Goal: Task Accomplishment & Management: Manage account settings

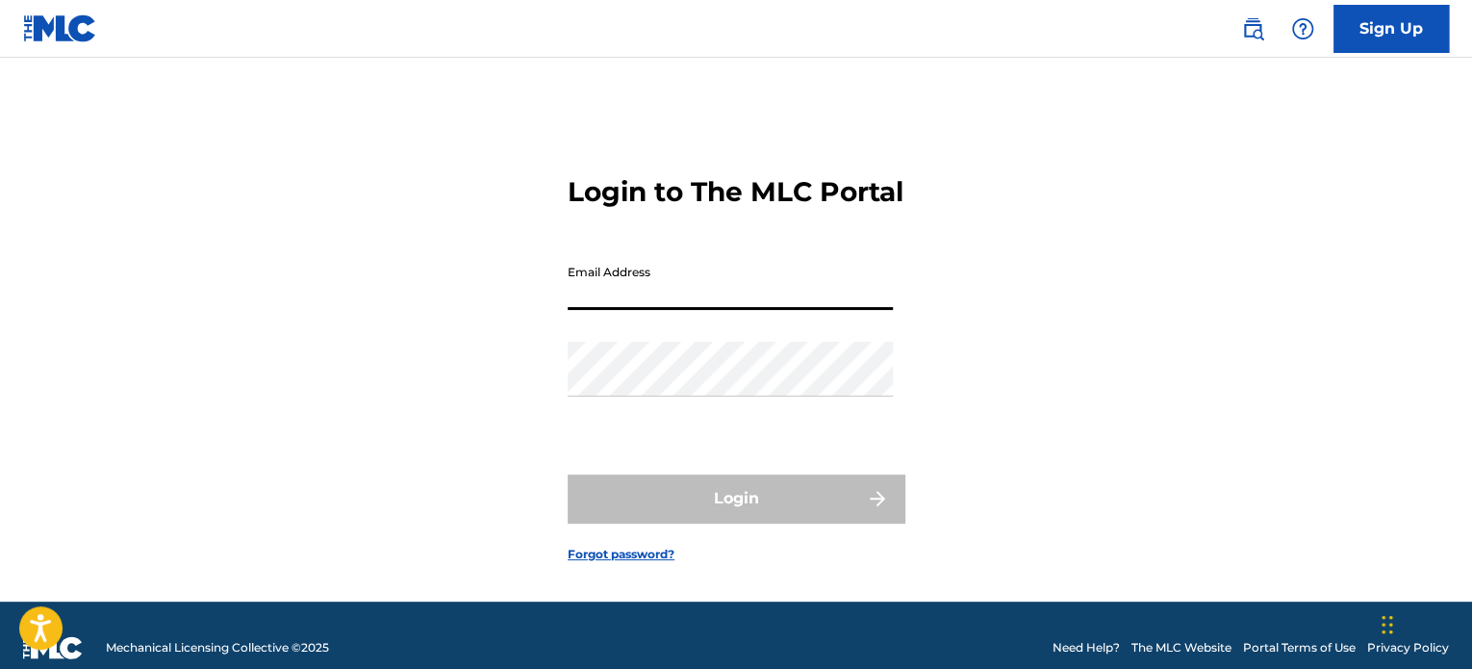
type input "[EMAIL_ADDRESS][DOMAIN_NAME]"
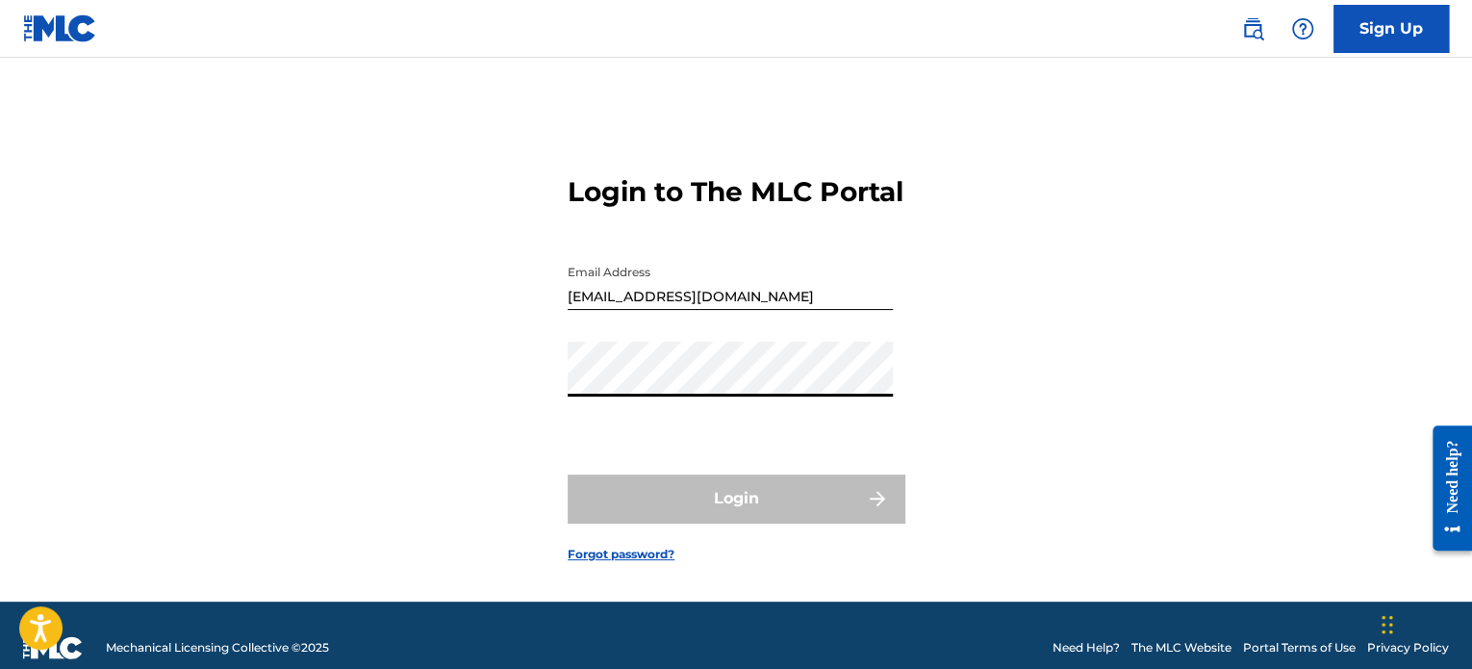
click at [550, 400] on div "Login to The MLC Portal Email Address [EMAIL_ADDRESS][DOMAIN_NAME] Password Log…" at bounding box center [736, 353] width 1347 height 495
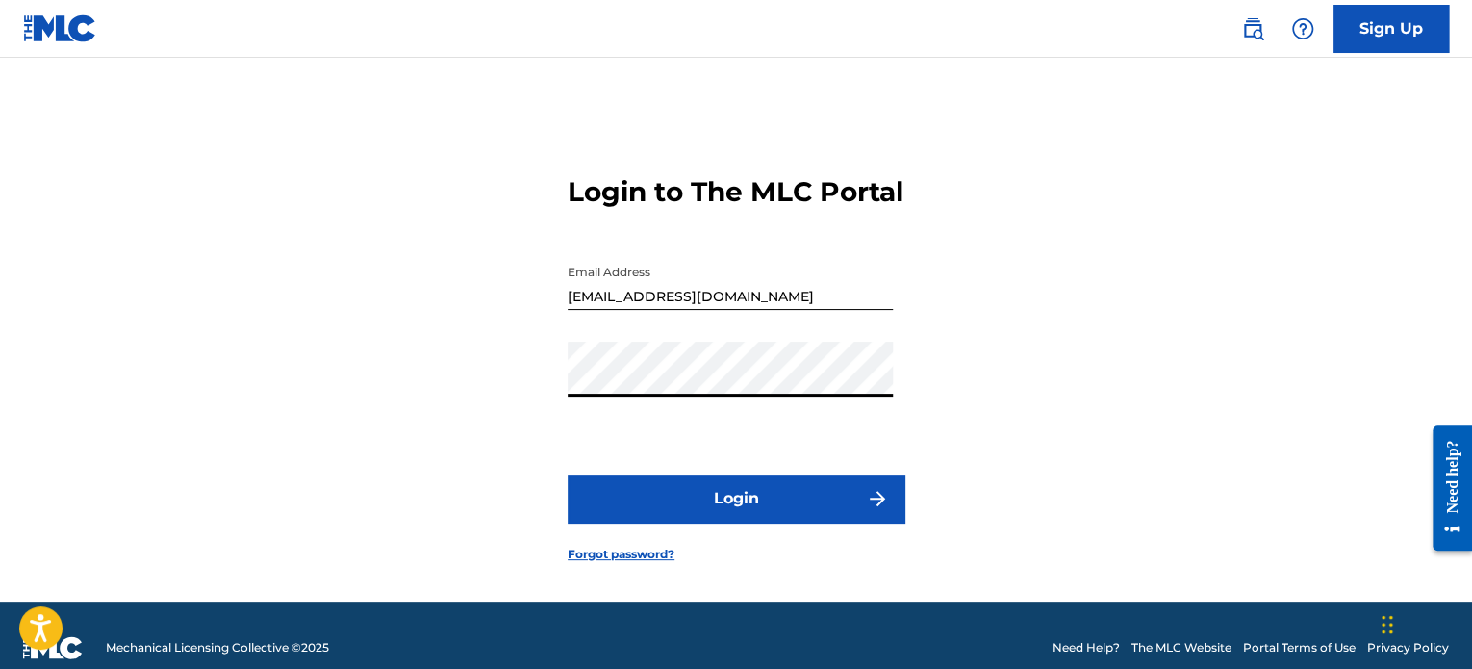
click at [834, 522] on button "Login" at bounding box center [736, 498] width 337 height 48
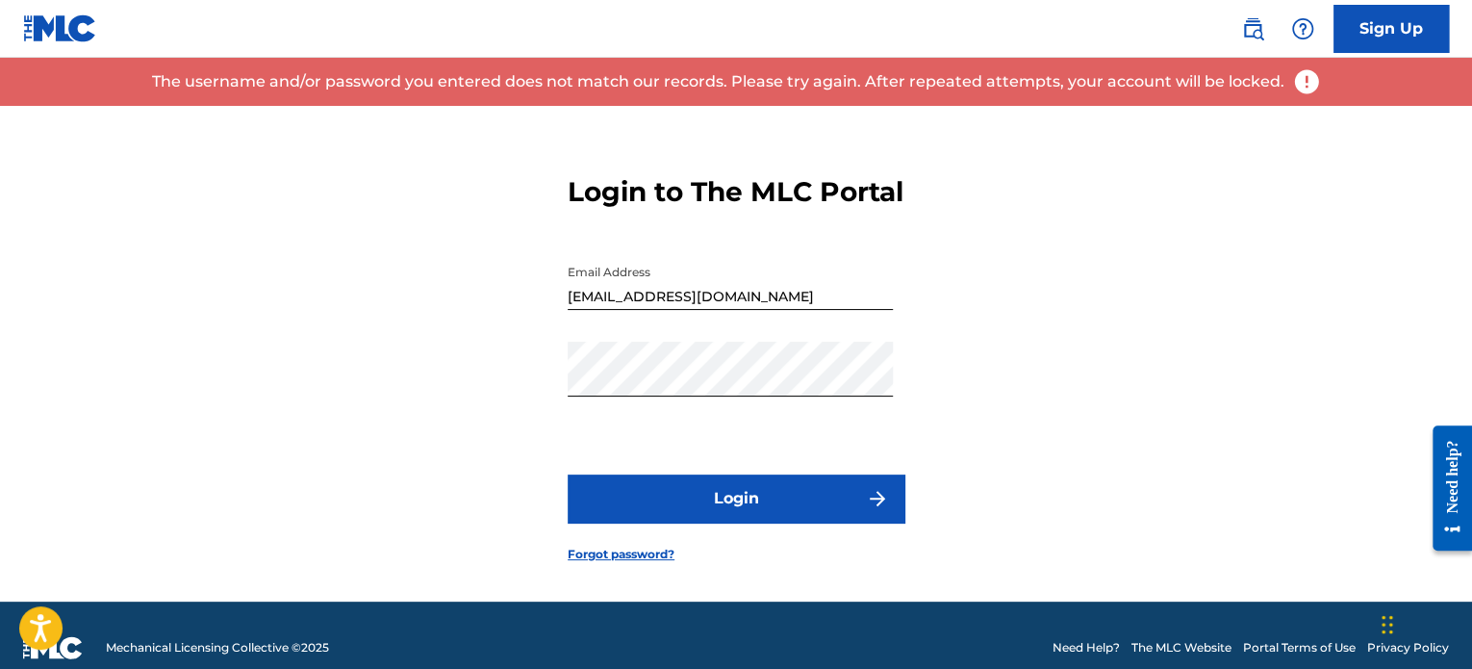
click at [616, 563] on link "Forgot password?" at bounding box center [621, 553] width 107 height 17
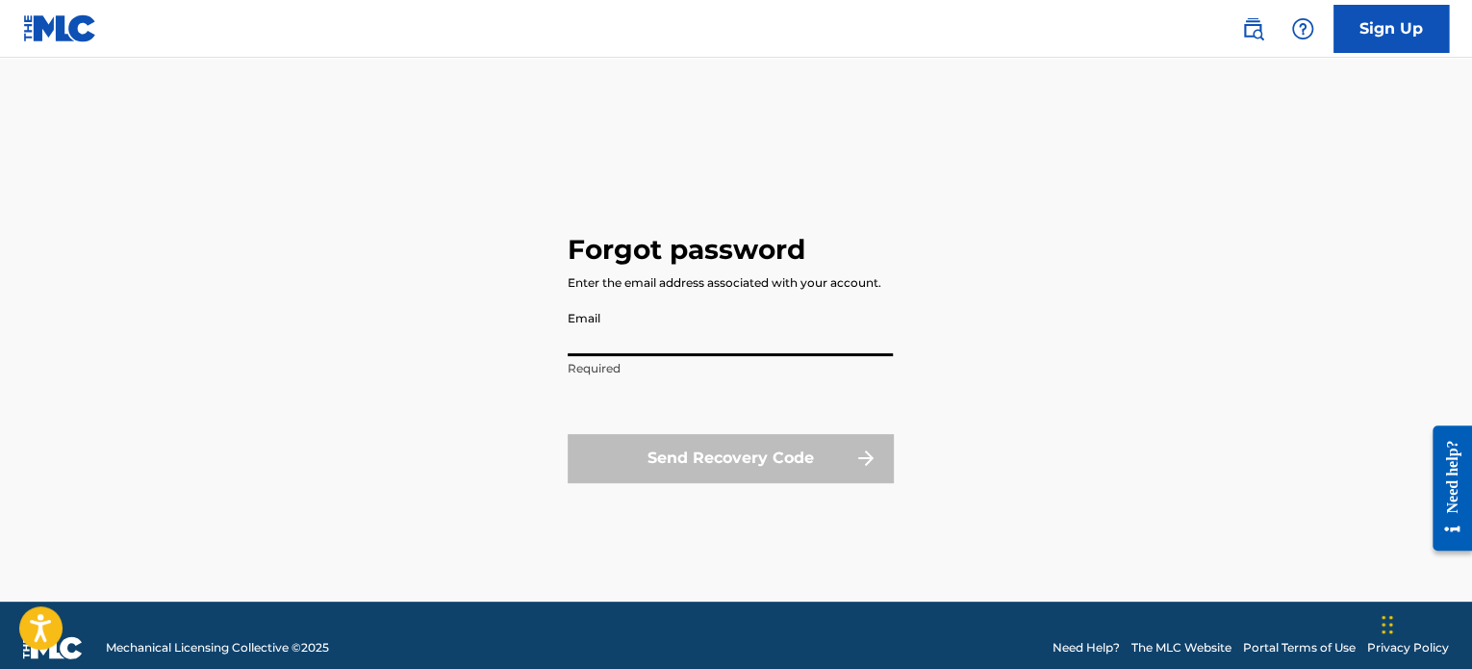
click at [648, 337] on input "Email" at bounding box center [730, 328] width 325 height 55
type input "[EMAIL_ADDRESS][DOMAIN_NAME]"
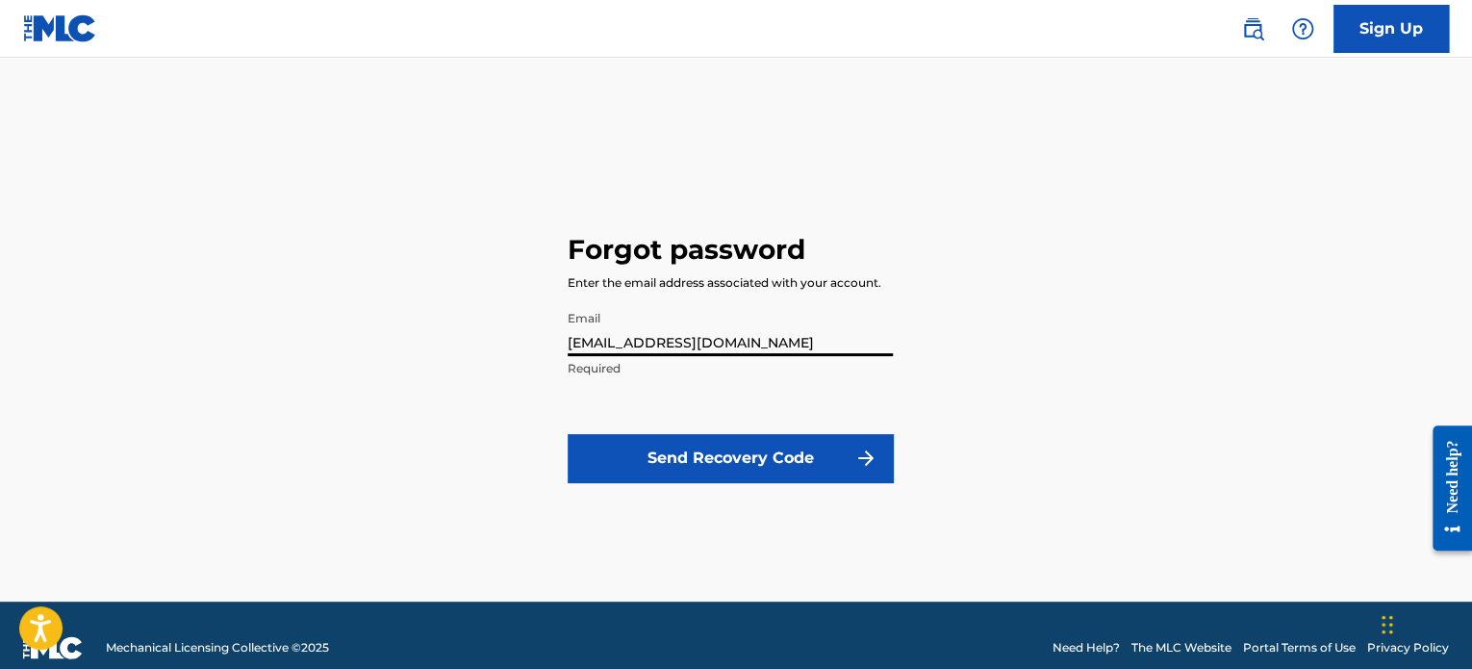
click at [724, 462] on button "Send Recovery Code" at bounding box center [730, 458] width 325 height 48
